Goal: Find specific page/section: Find specific page/section

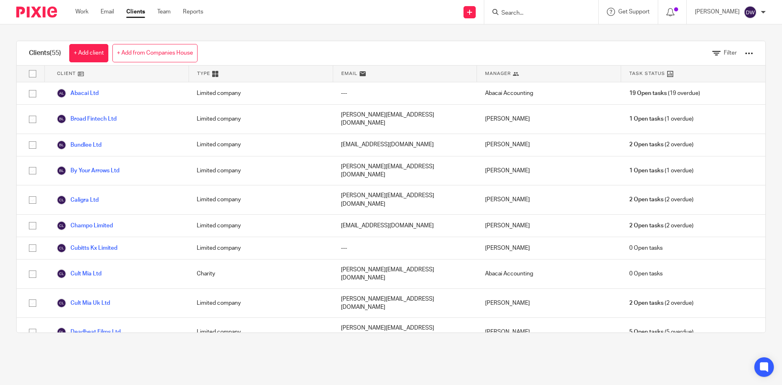
click at [524, 12] on input "Search" at bounding box center [537, 13] width 73 height 7
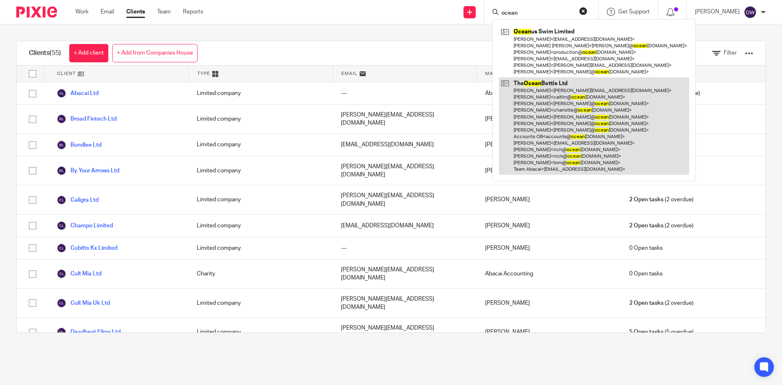
type input "ocean"
click at [590, 114] on link at bounding box center [594, 125] width 190 height 97
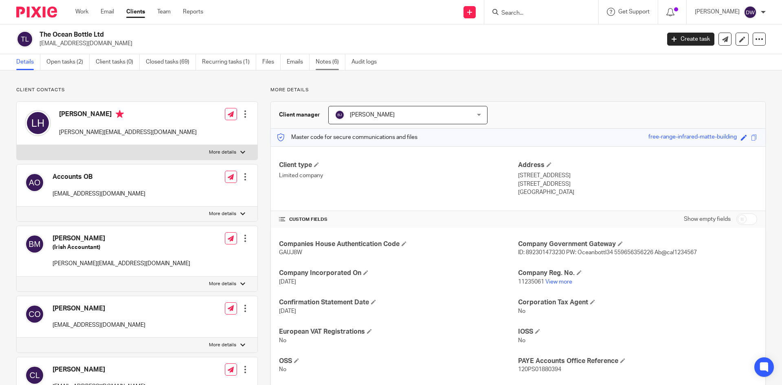
click at [323, 65] on link "Notes (6)" at bounding box center [331, 62] width 30 height 16
